Goal: Navigation & Orientation: Find specific page/section

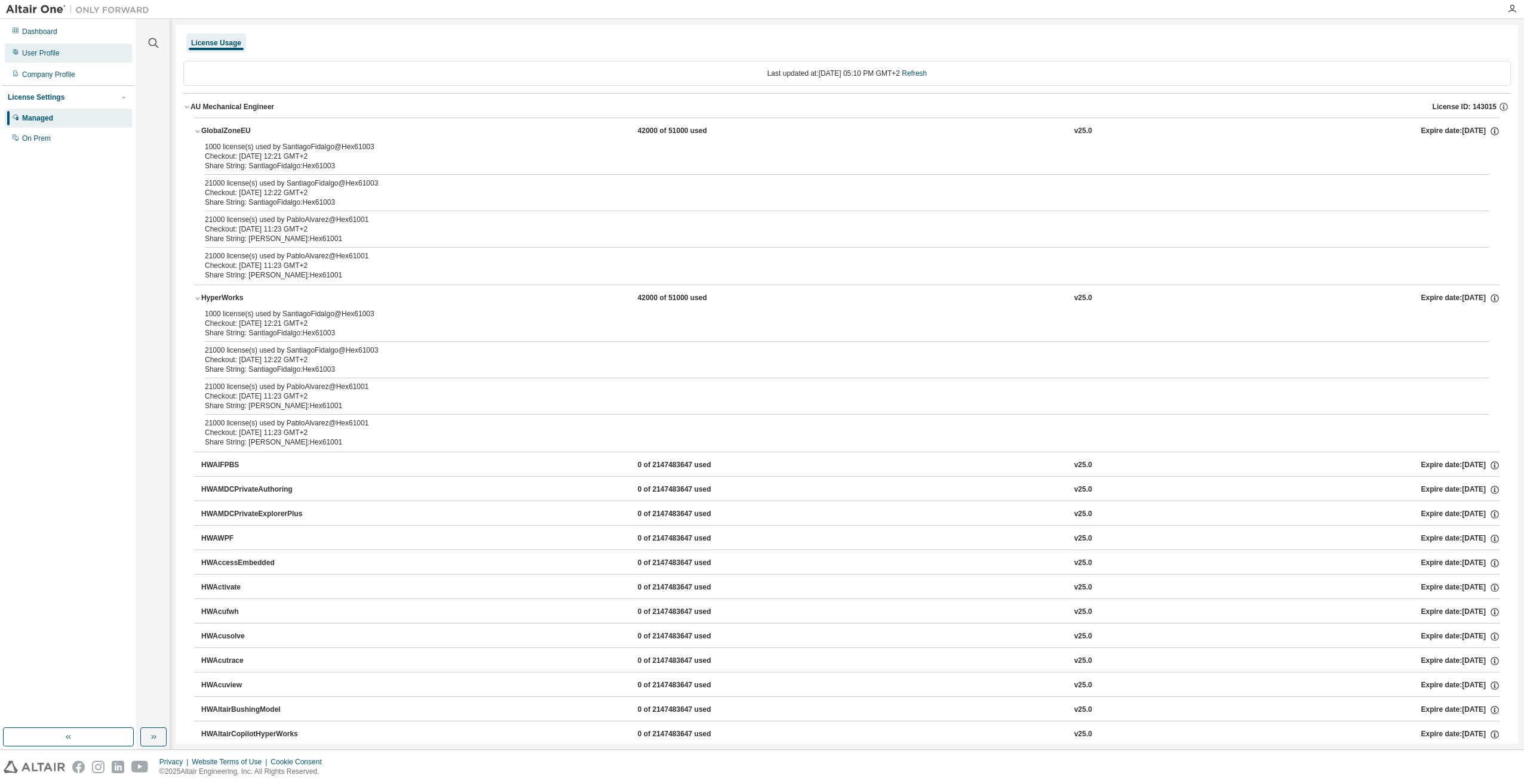
click at [56, 53] on div "User Profile" at bounding box center [41, 53] width 37 height 9
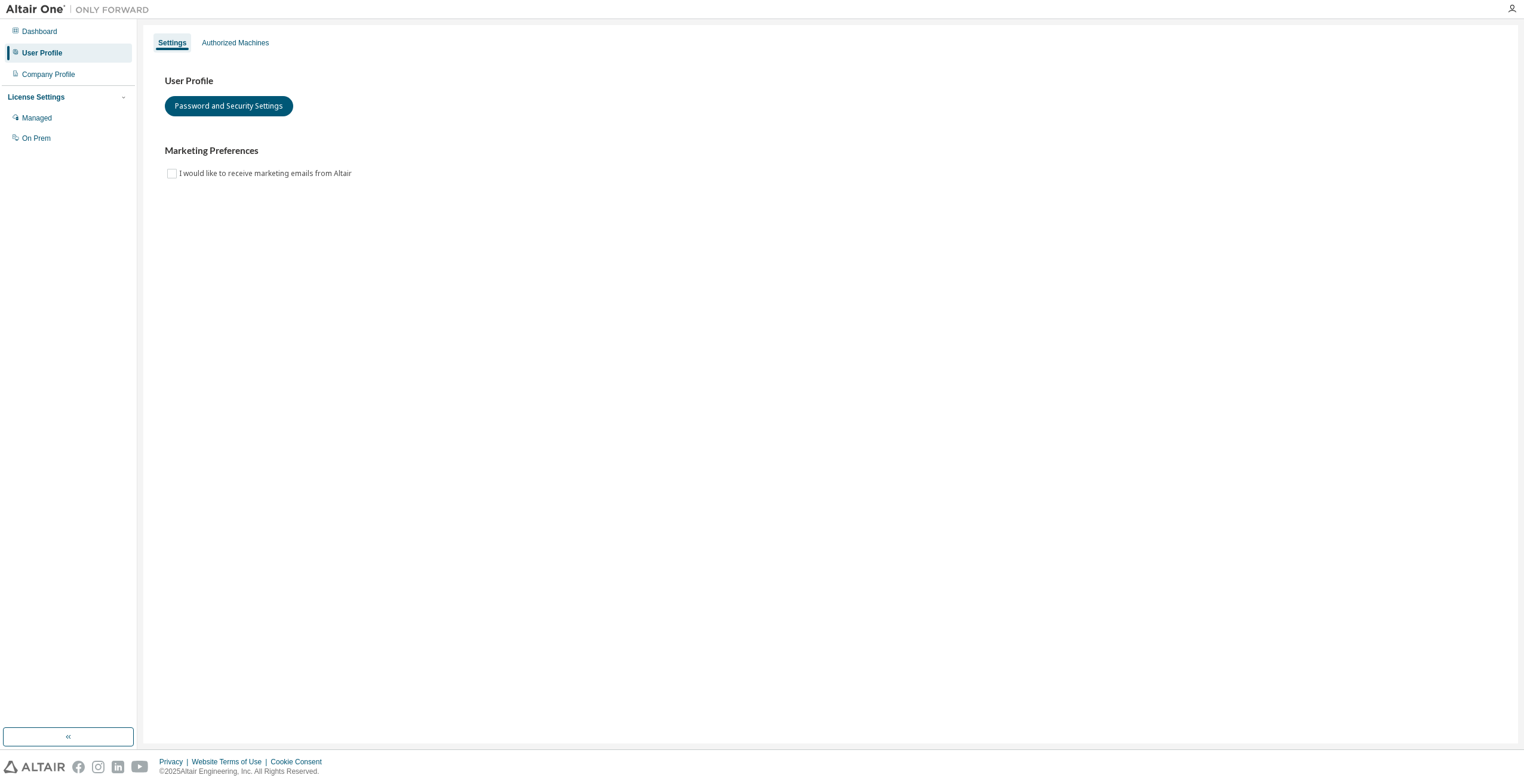
click at [200, 156] on h3 "Marketing Preferences" at bounding box center [830, 150] width 1332 height 12
click at [228, 49] on div "Authorized Machines" at bounding box center [235, 43] width 76 height 20
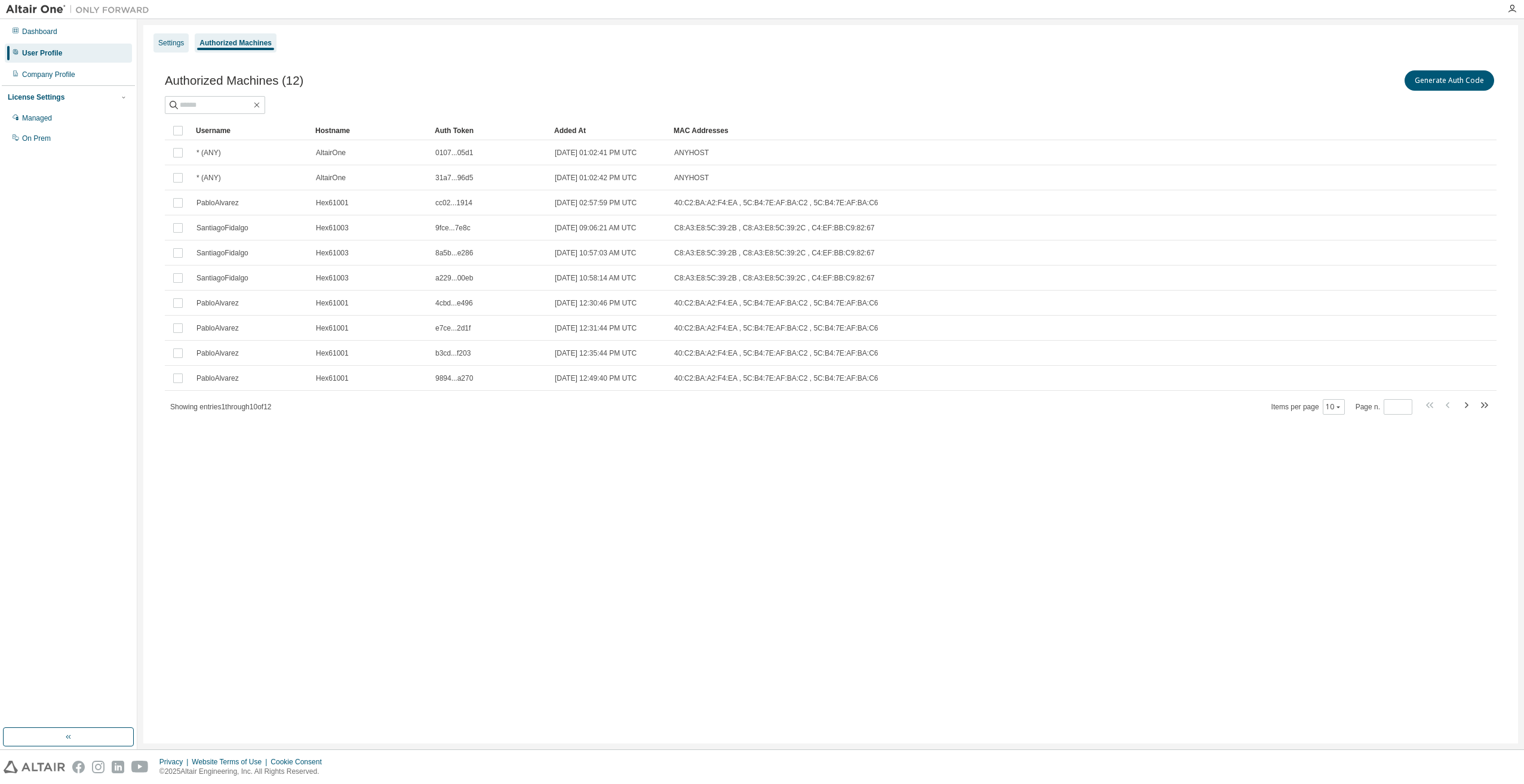
click at [172, 43] on div "Settings" at bounding box center [171, 43] width 26 height 9
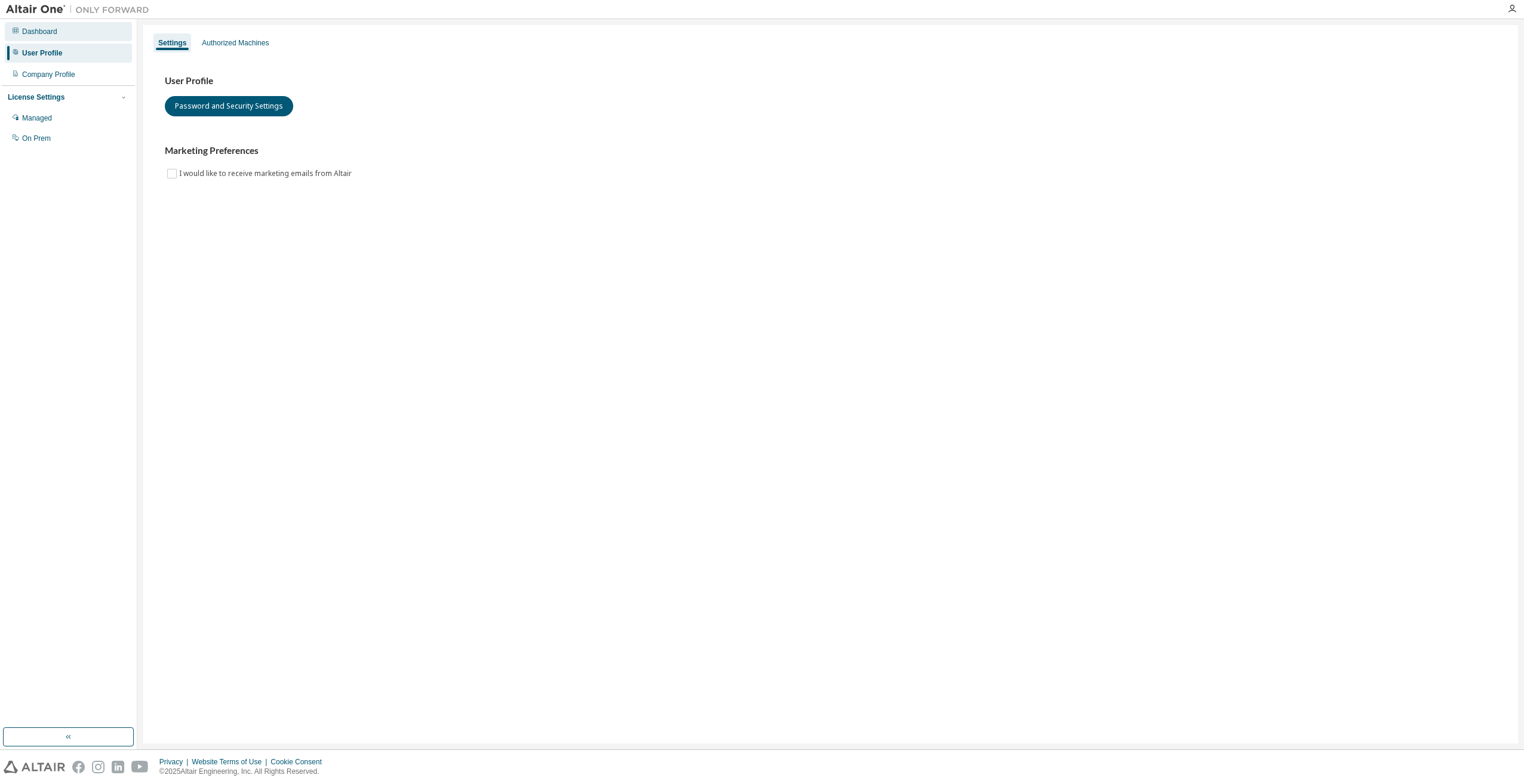
click at [37, 34] on div "Dashboard" at bounding box center [40, 32] width 35 height 9
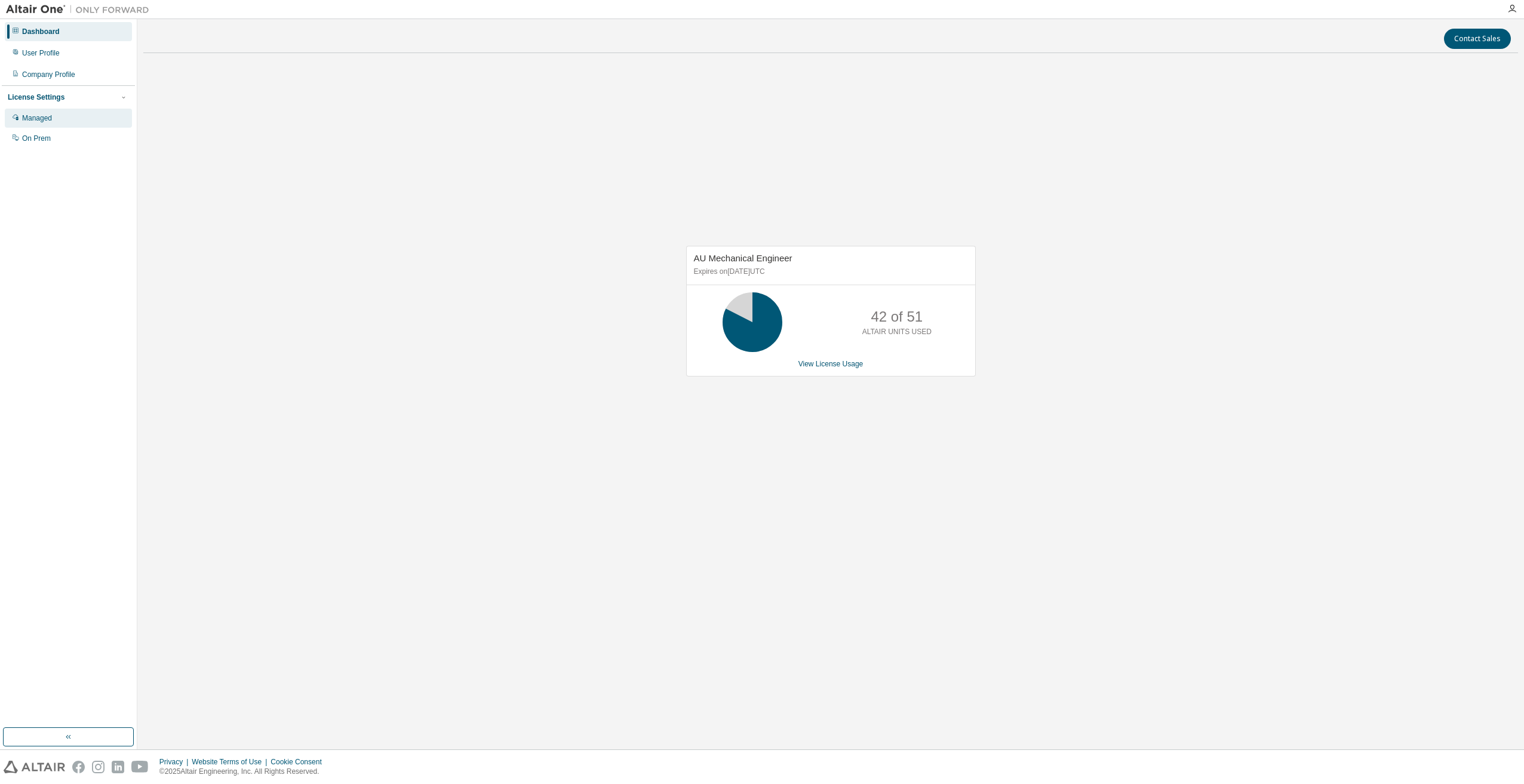
click at [72, 114] on div "Managed" at bounding box center [68, 118] width 127 height 20
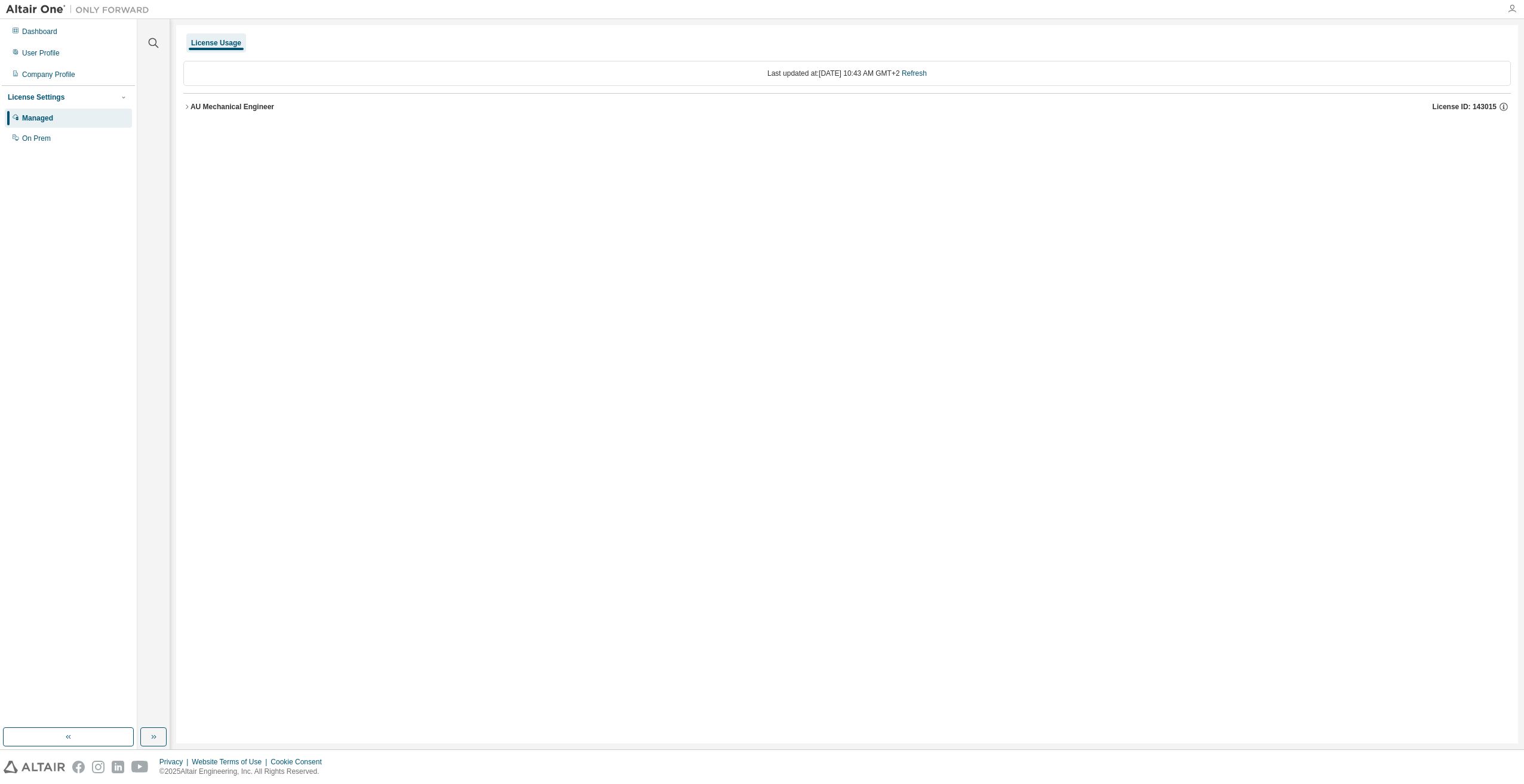
click at [1507, 10] on icon "button" at bounding box center [1512, 8] width 9 height 9
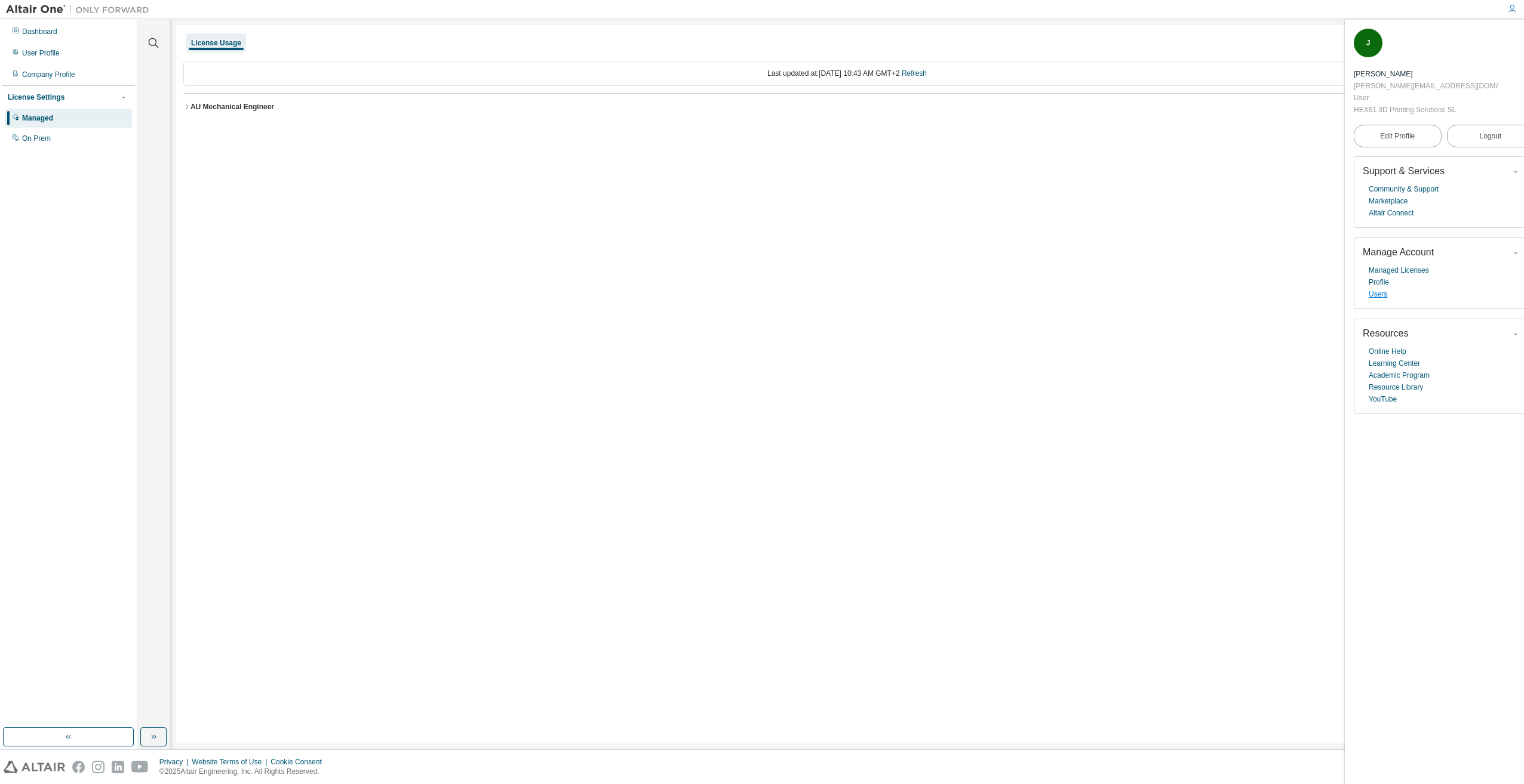
click at [1380, 288] on link "Users" at bounding box center [1378, 294] width 19 height 12
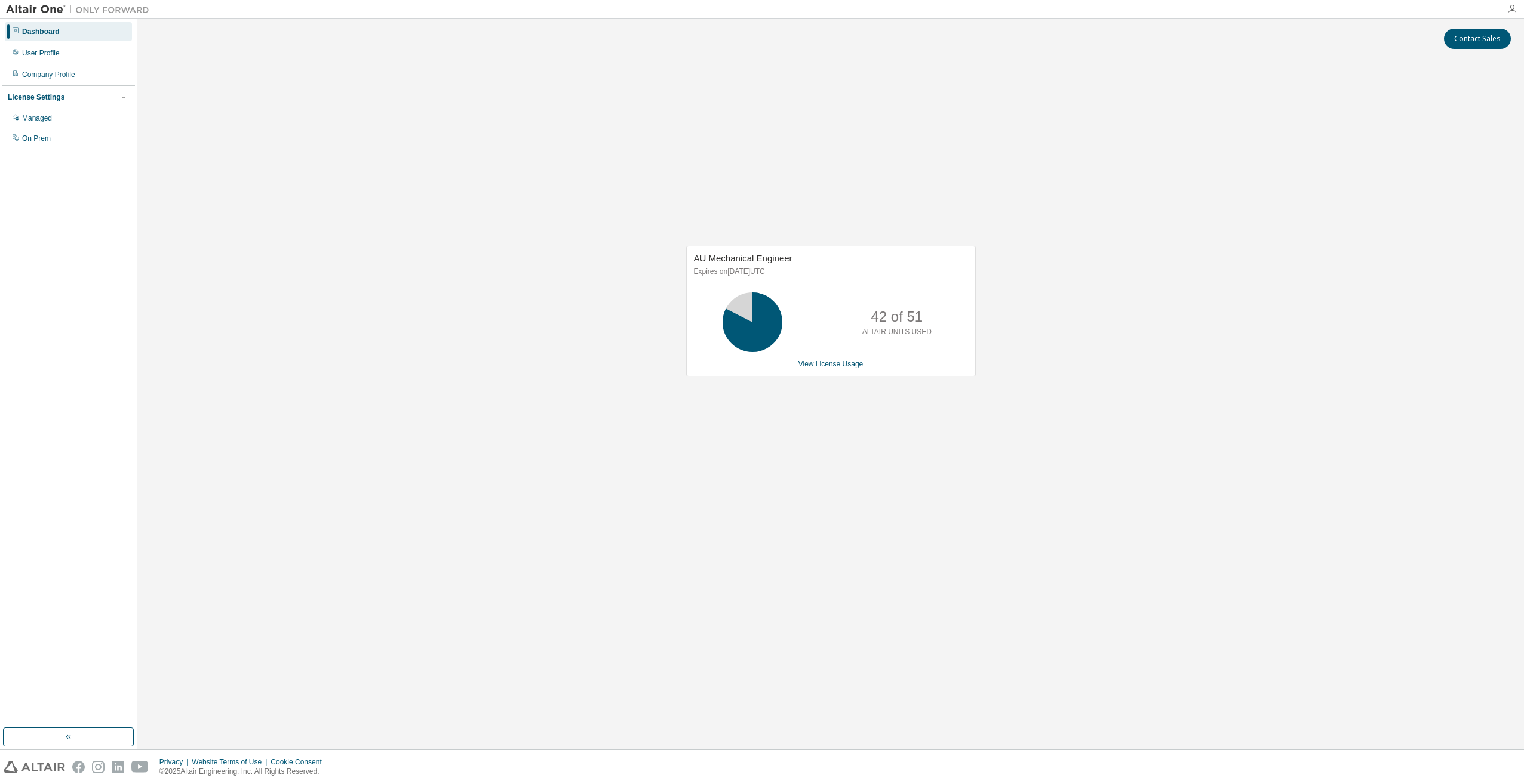
click at [1510, 7] on icon "button" at bounding box center [1512, 8] width 9 height 9
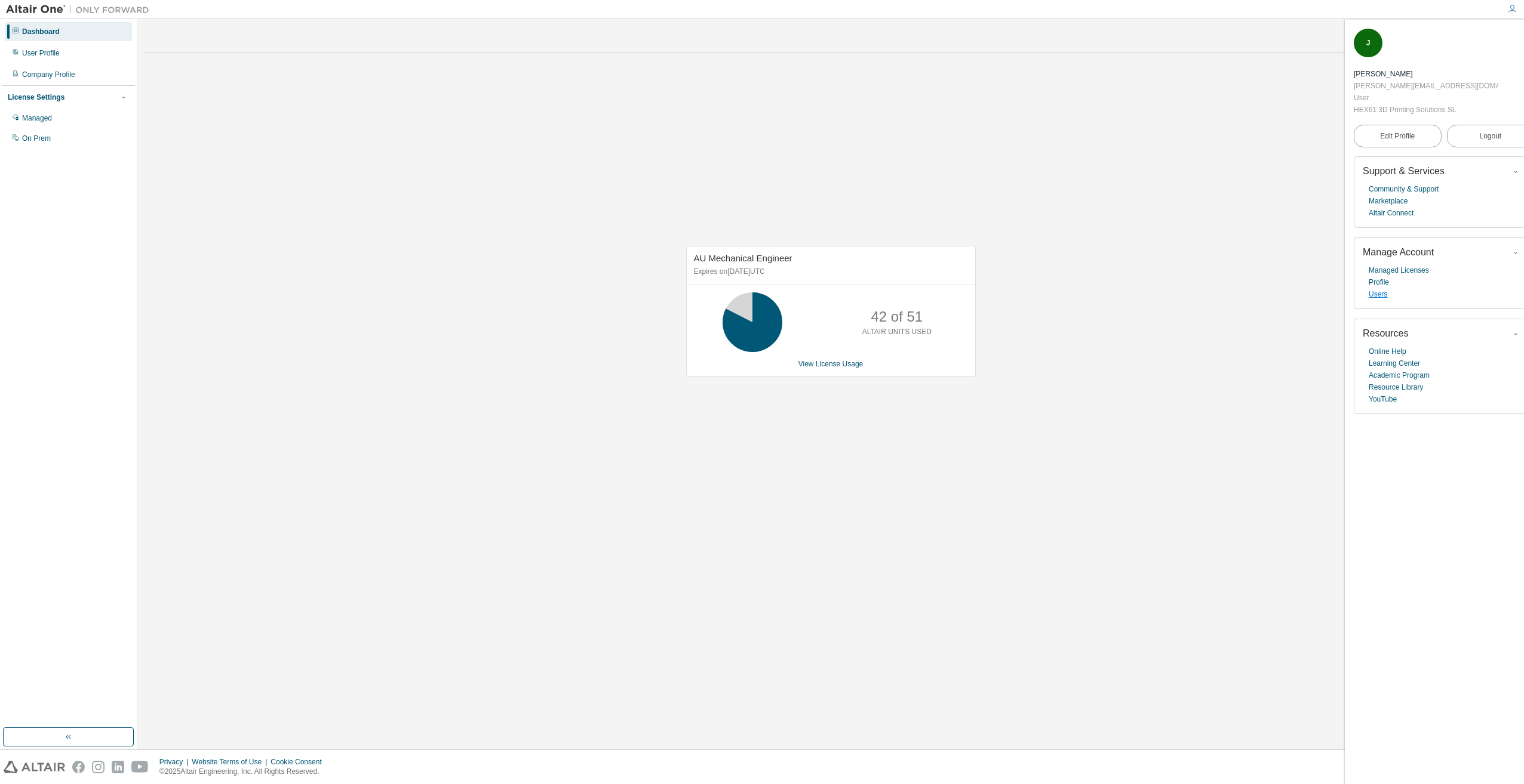
click at [1379, 288] on link "Users" at bounding box center [1378, 294] width 19 height 12
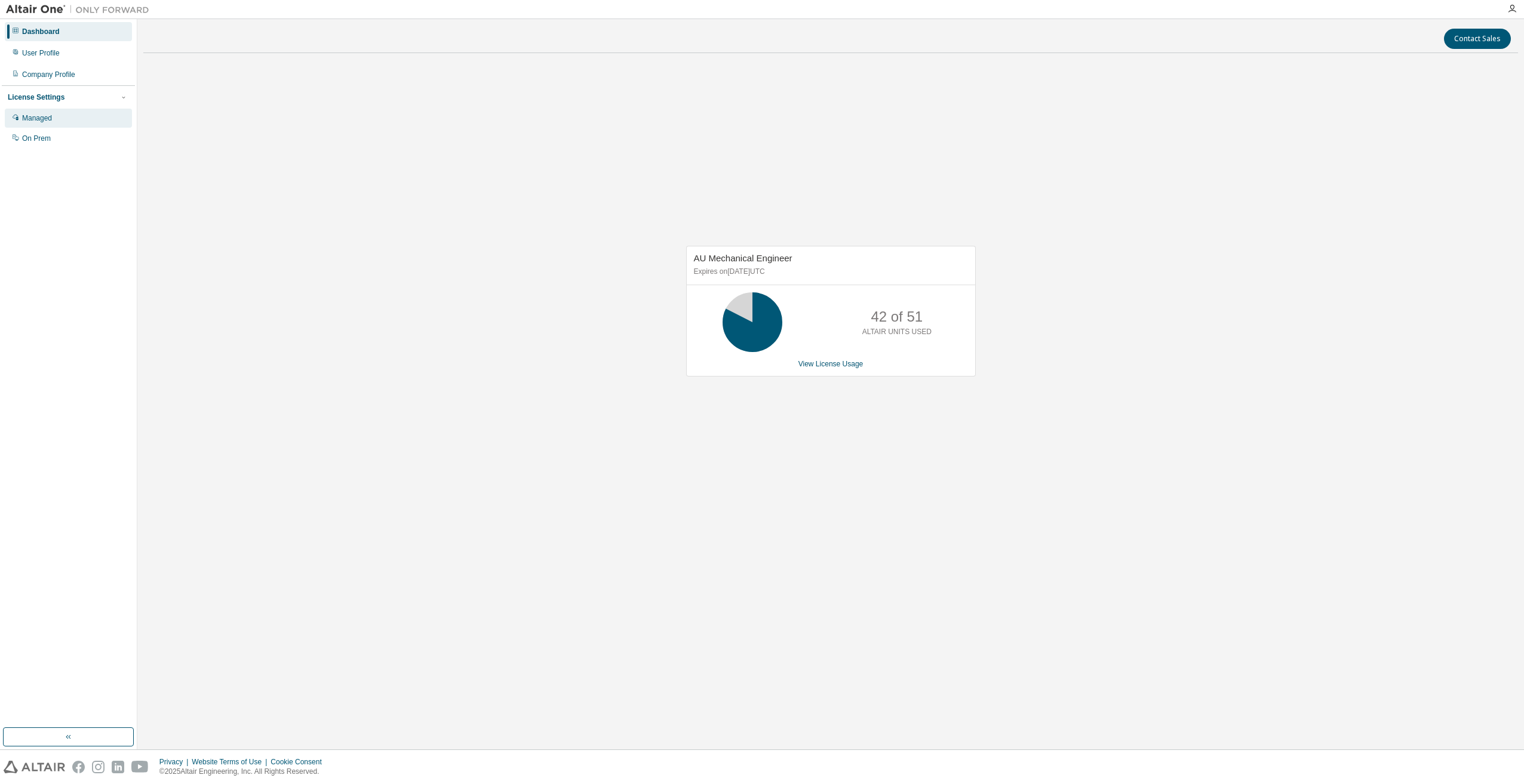
click at [46, 114] on div "Managed" at bounding box center [37, 118] width 30 height 9
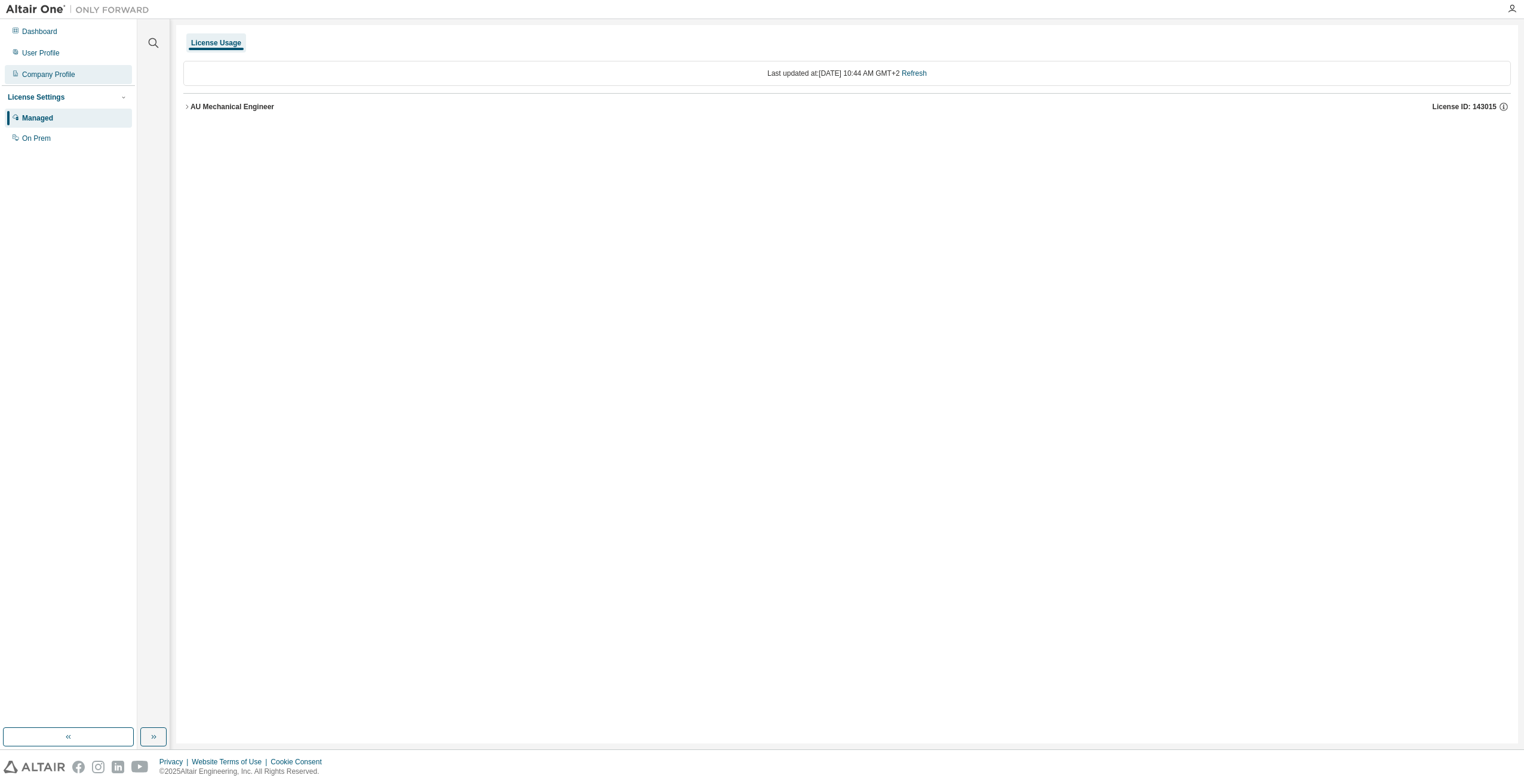
click at [48, 78] on div "Company Profile" at bounding box center [48, 74] width 53 height 9
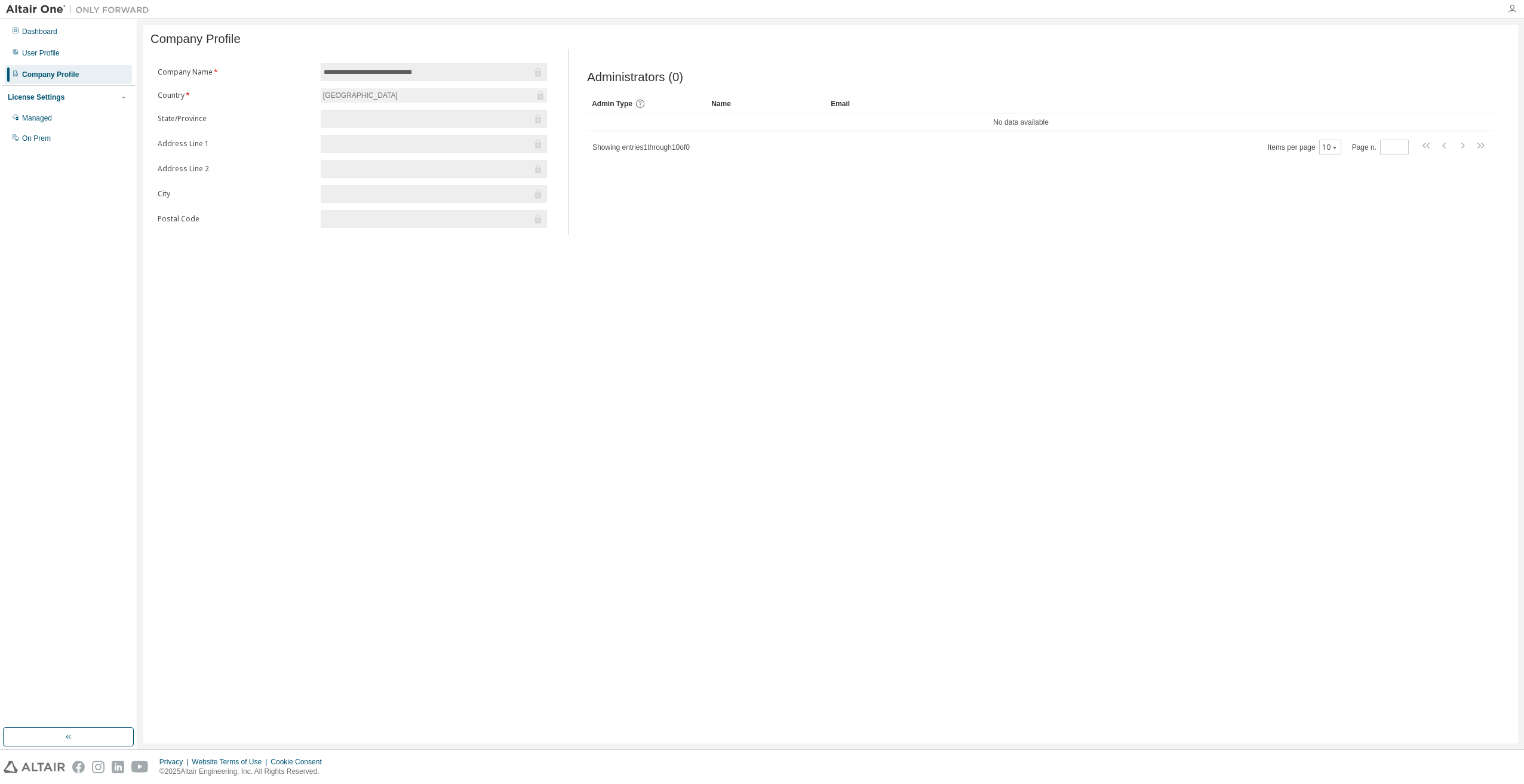
click at [1513, 11] on icon "button" at bounding box center [1512, 8] width 9 height 9
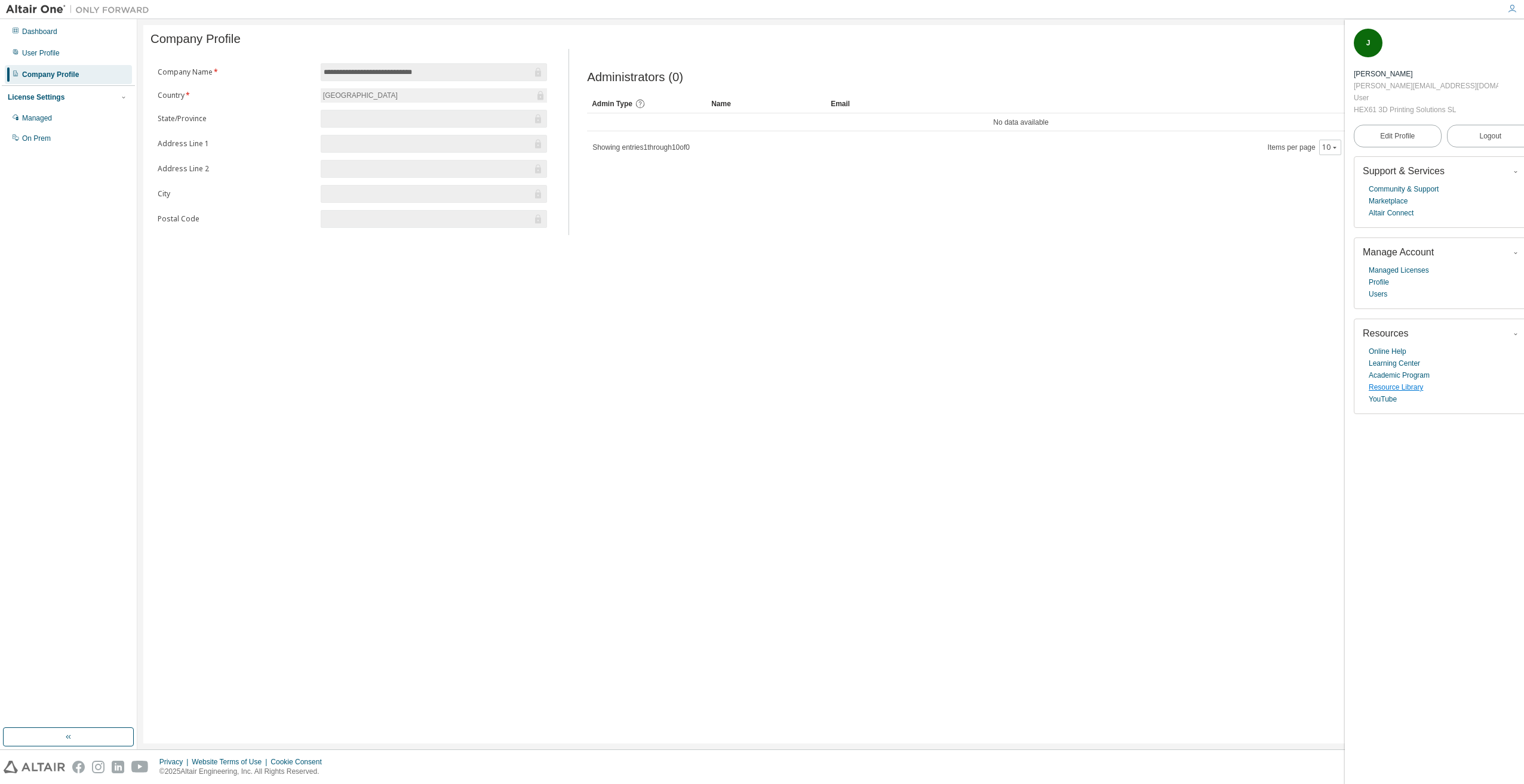
click at [1413, 382] on link "Resource Library" at bounding box center [1396, 387] width 54 height 12
click at [1405, 358] on link "Learning Center" at bounding box center [1394, 363] width 51 height 12
click at [1383, 131] on span "Edit Profile" at bounding box center [1397, 136] width 34 height 9
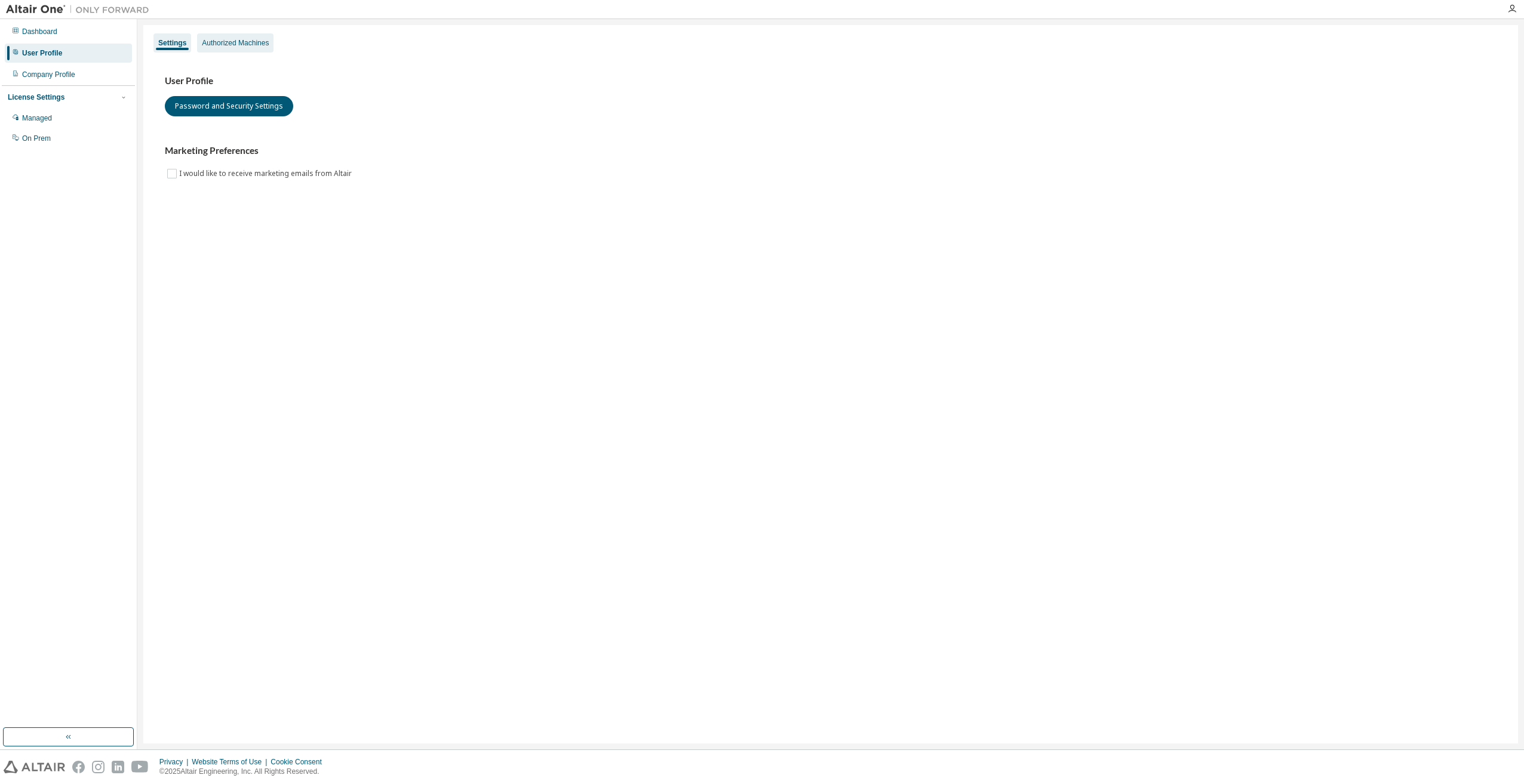
click at [248, 39] on div "Authorized Machines" at bounding box center [235, 43] width 67 height 9
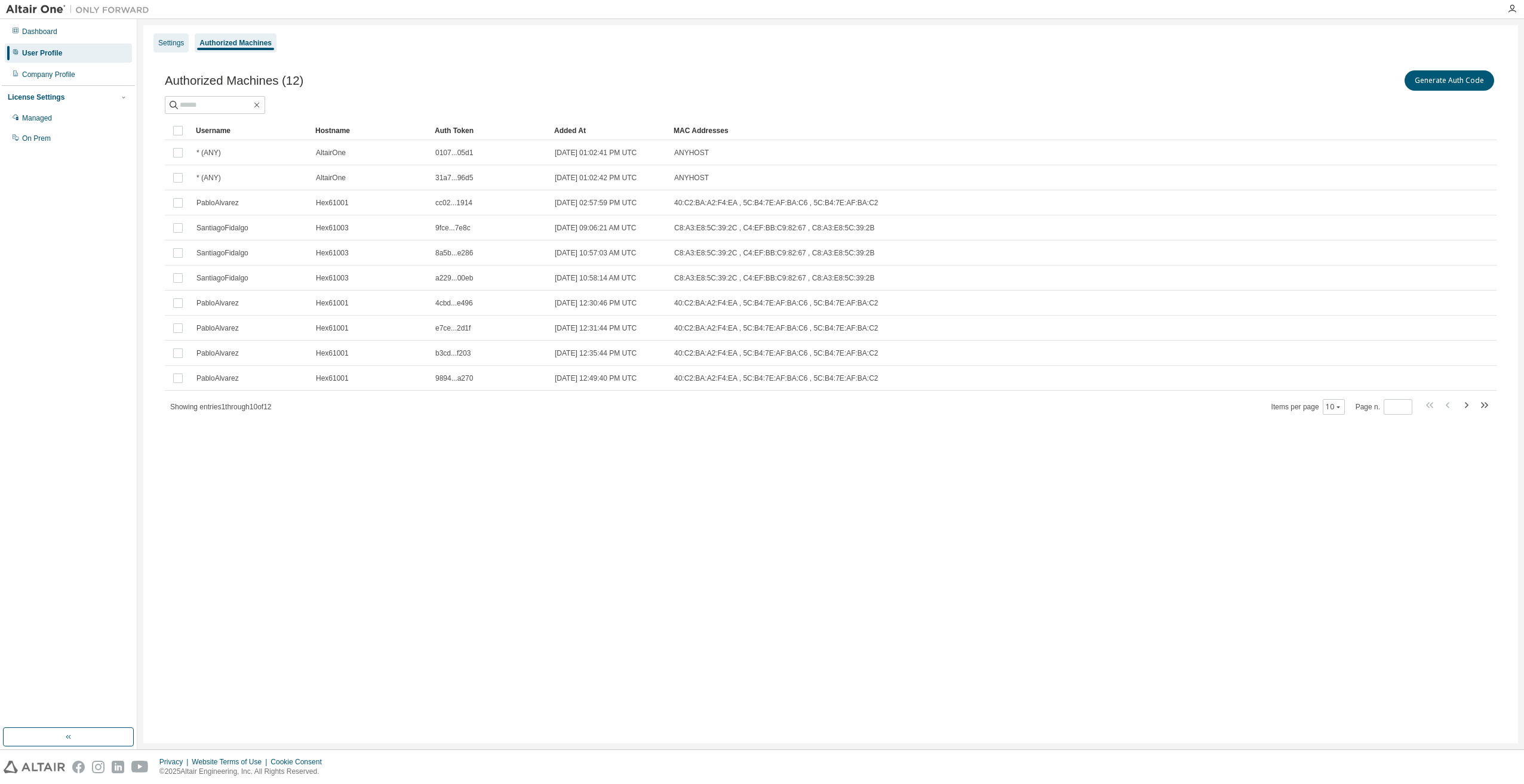
click at [181, 42] on div "Settings" at bounding box center [171, 43] width 26 height 9
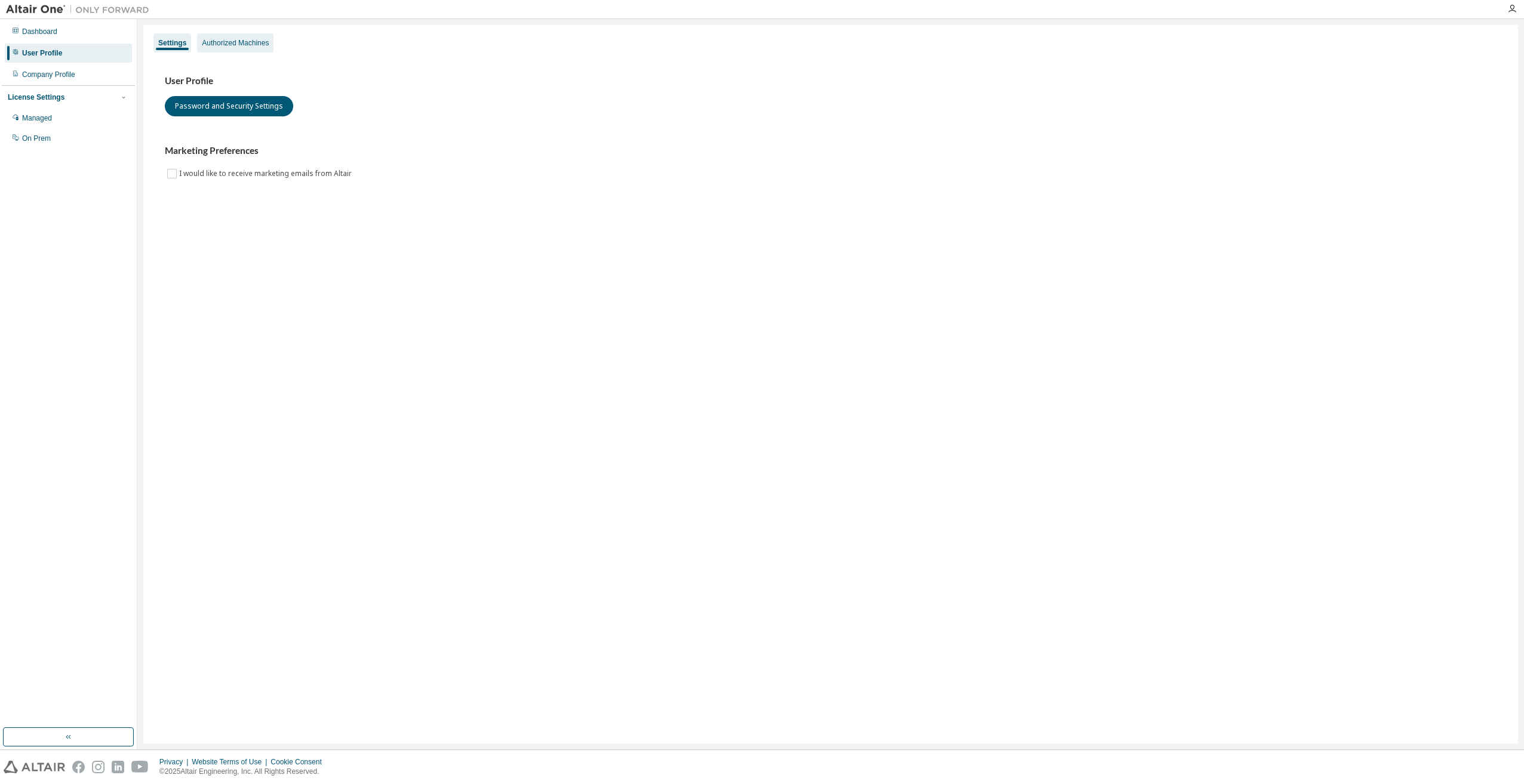
click at [226, 42] on div "Authorized Machines" at bounding box center [235, 43] width 67 height 9
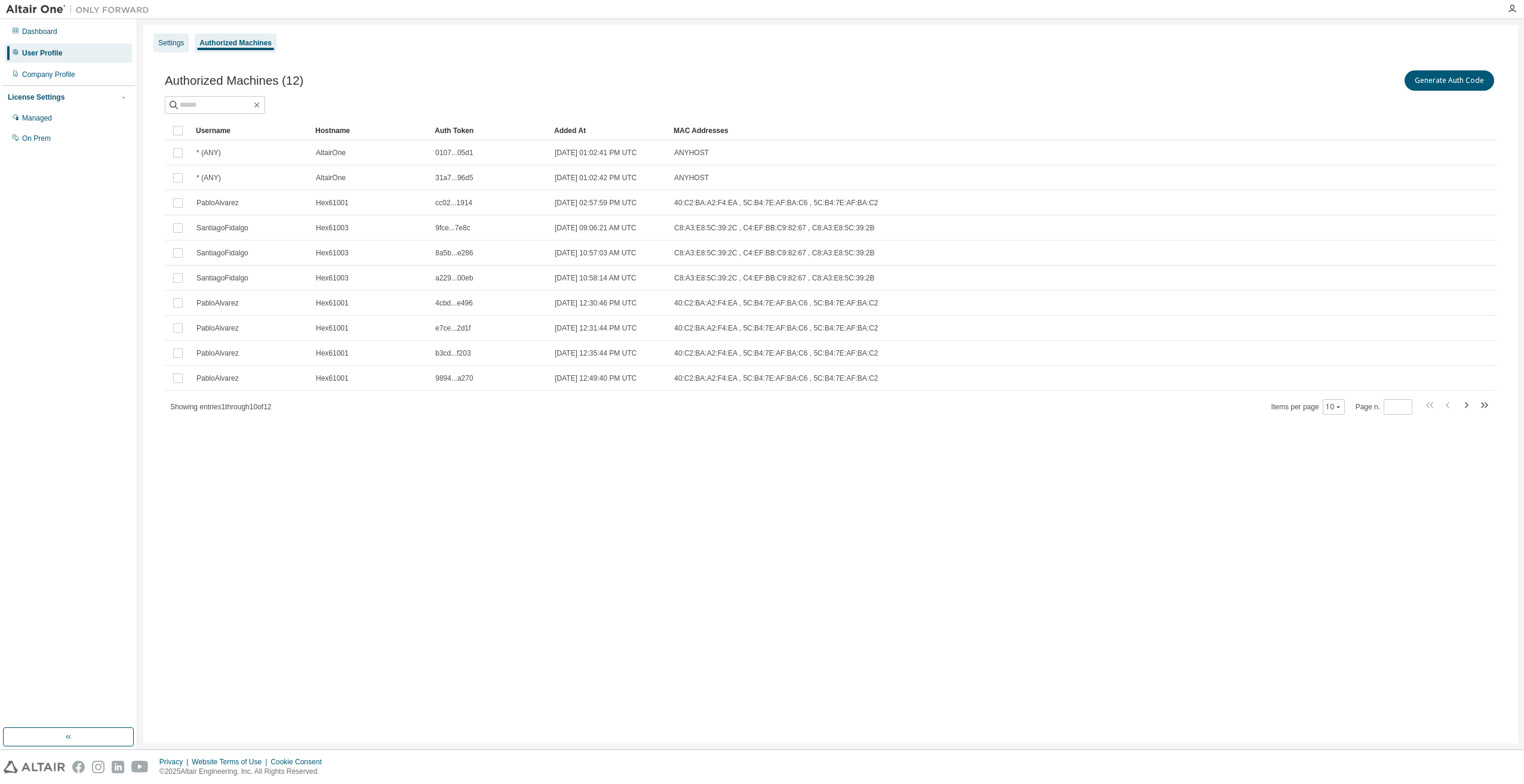
click at [177, 40] on div "Settings" at bounding box center [171, 43] width 26 height 9
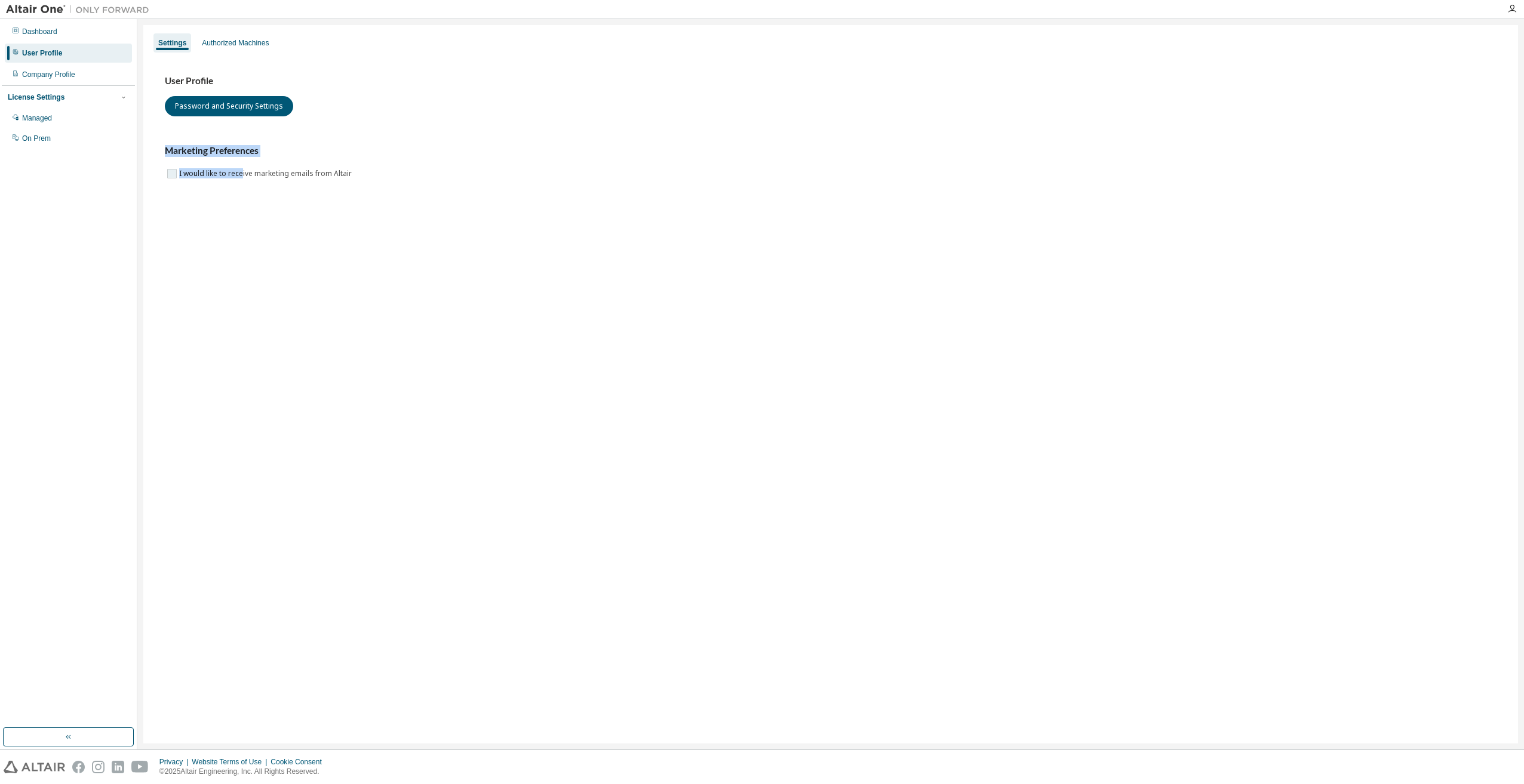
drag, startPoint x: 151, startPoint y: 150, endPoint x: 242, endPoint y: 179, distance: 95.5
click at [242, 179] on div "User Profile Password and Security Settings Marketing Preferences I would like …" at bounding box center [831, 135] width 1360 height 163
drag, startPoint x: 242, startPoint y: 179, endPoint x: 309, endPoint y: 267, distance: 110.6
click at [309, 267] on div "Settings Authorized Machines User Profile Password and Security Settings Market…" at bounding box center [830, 385] width 1374 height 719
click at [37, 33] on div "Dashboard" at bounding box center [40, 32] width 35 height 9
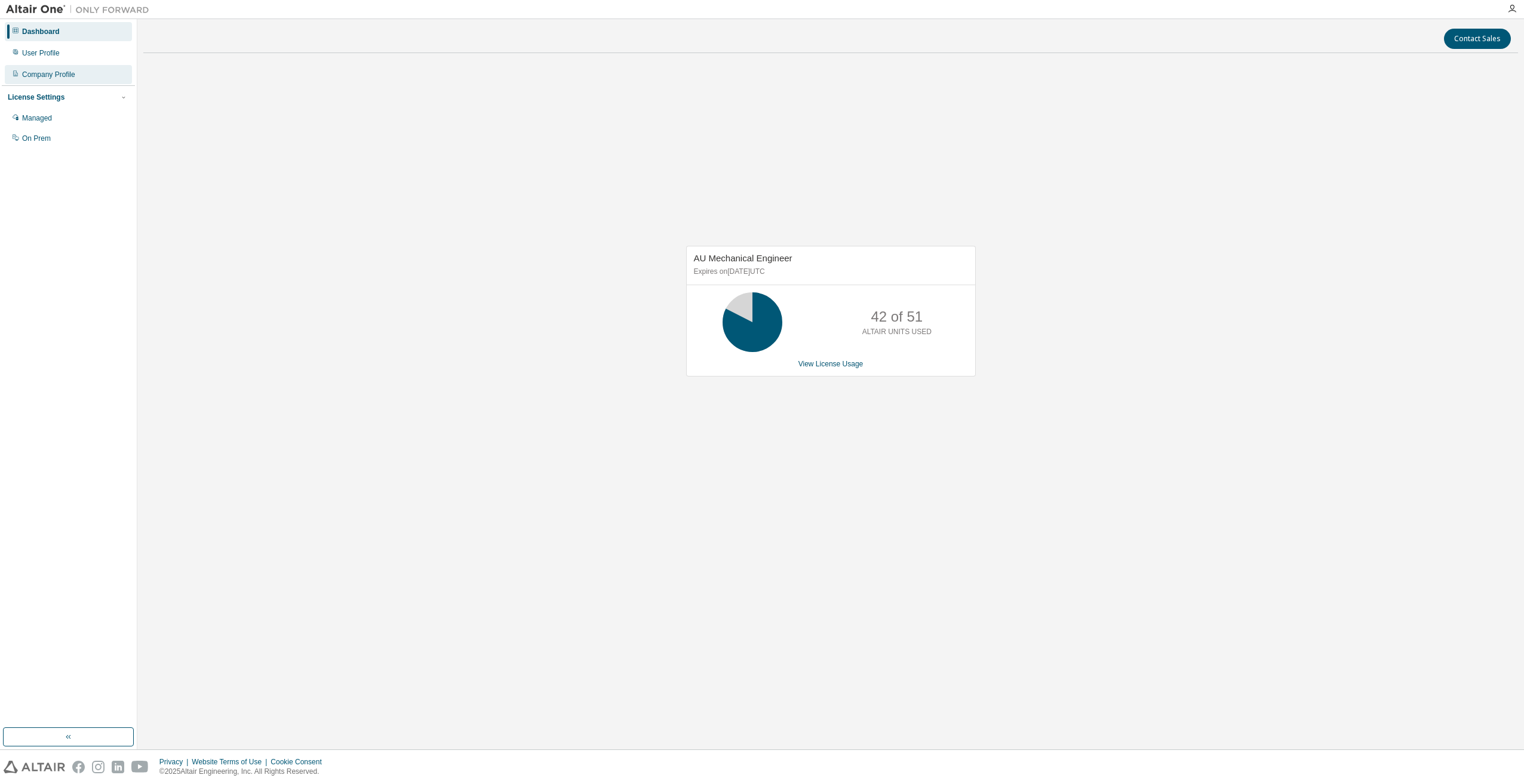
click at [56, 79] on div "Company Profile" at bounding box center [68, 74] width 127 height 20
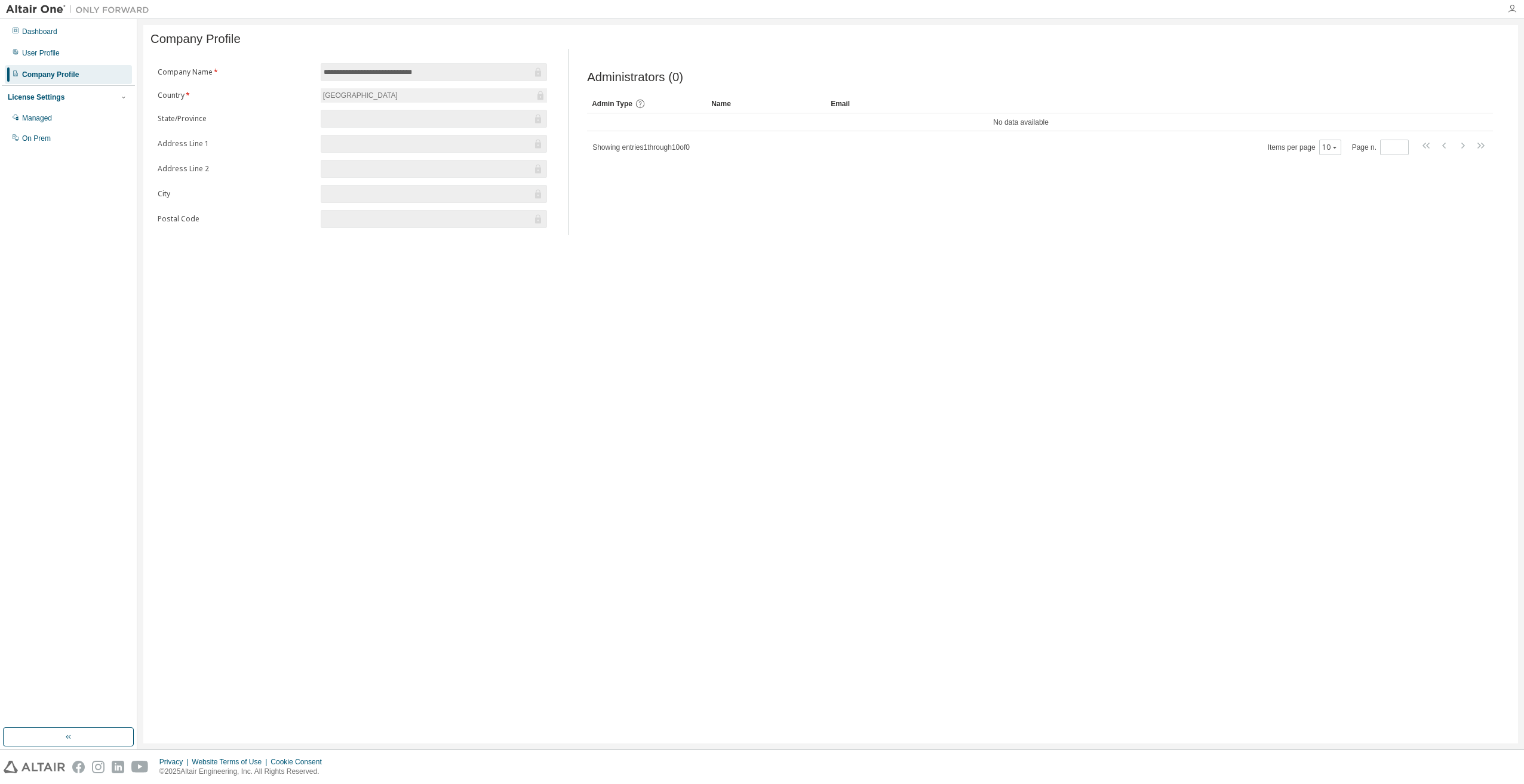
click at [1515, 10] on icon "button" at bounding box center [1512, 8] width 9 height 9
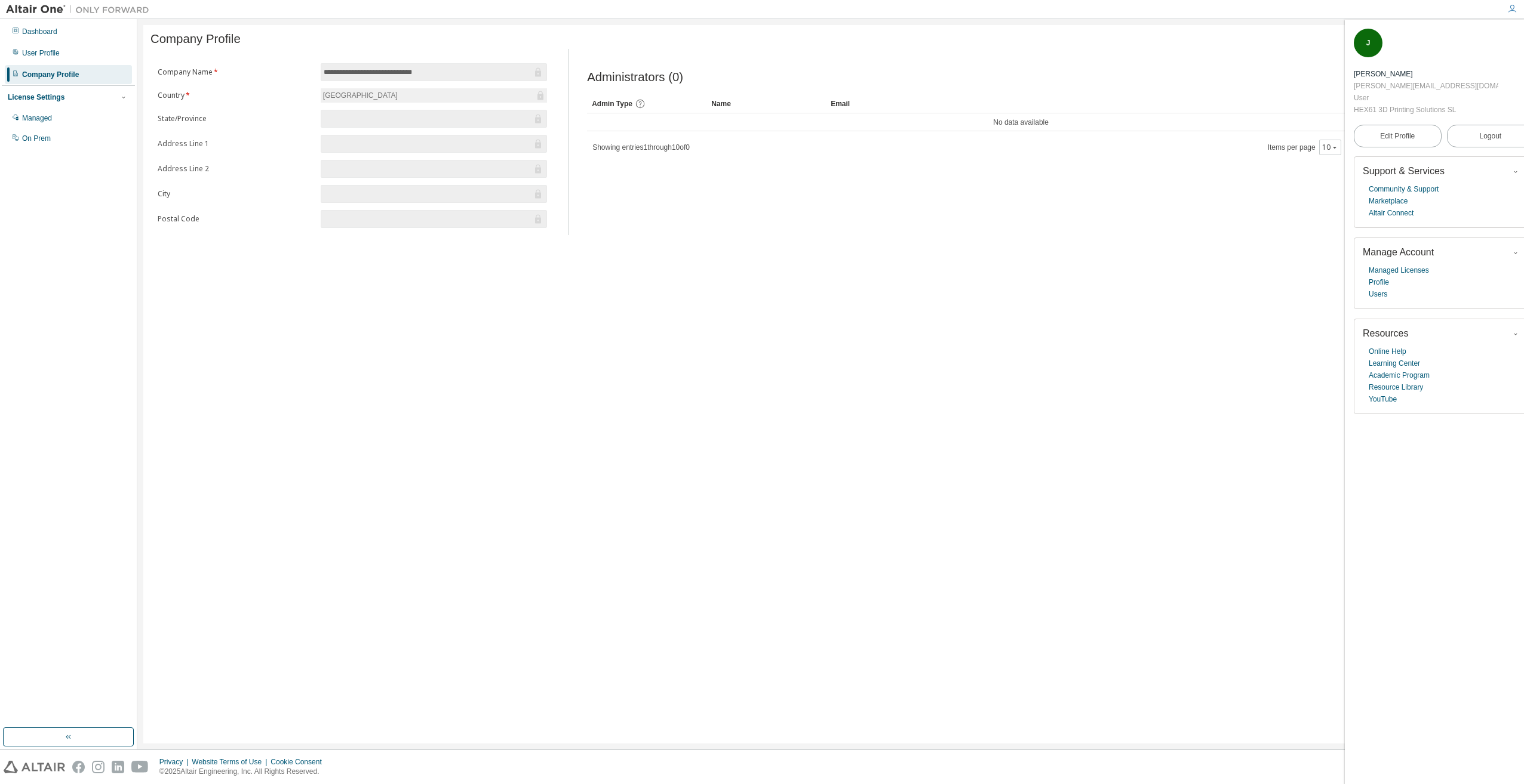
click at [1512, 168] on icon "button" at bounding box center [1516, 172] width 7 height 7
click at [1512, 250] on icon "button" at bounding box center [1516, 254] width 7 height 7
click at [1512, 331] on icon "button" at bounding box center [1516, 334] width 7 height 7
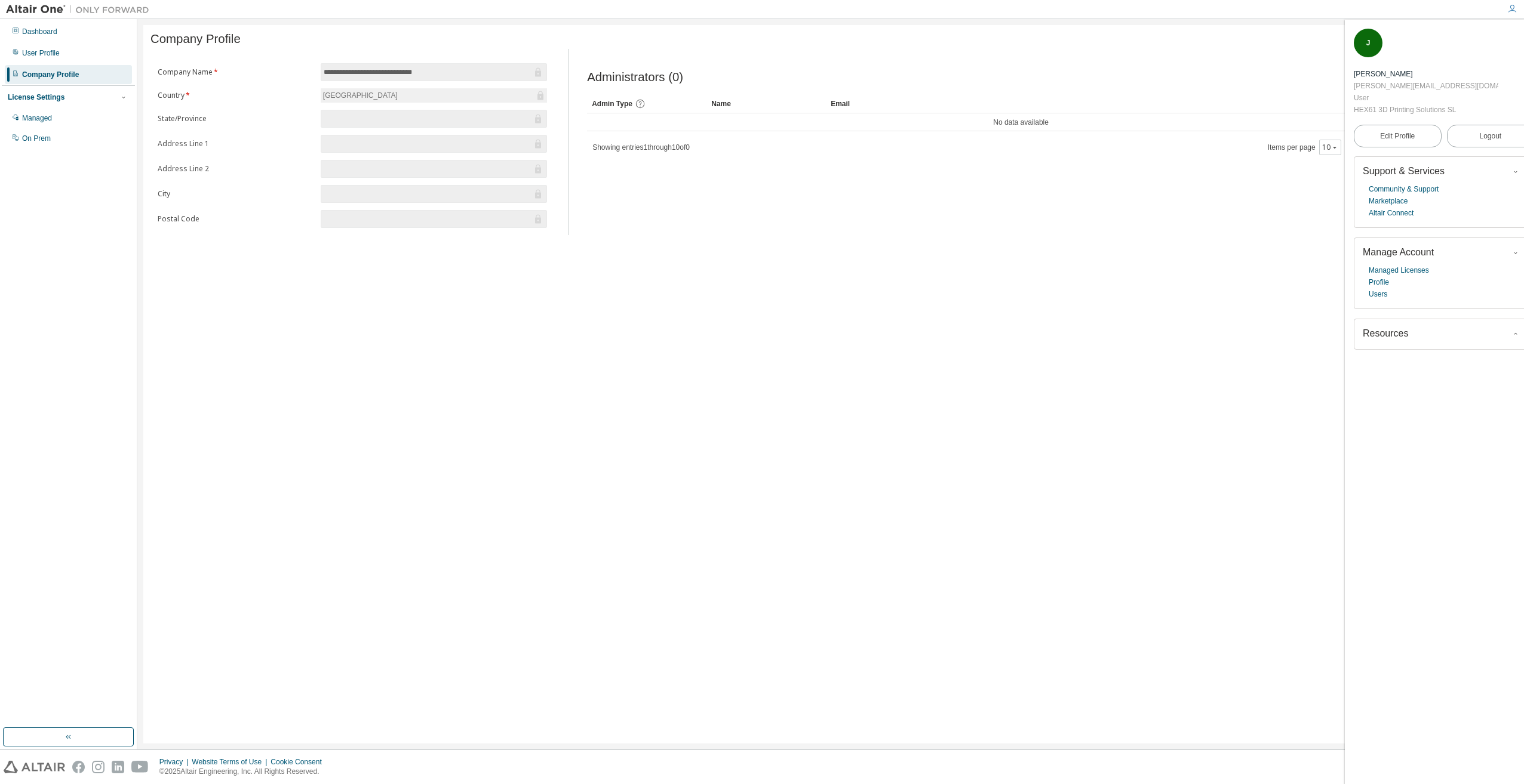
click at [1512, 331] on icon "button" at bounding box center [1516, 334] width 7 height 7
